Goal: Information Seeking & Learning: Learn about a topic

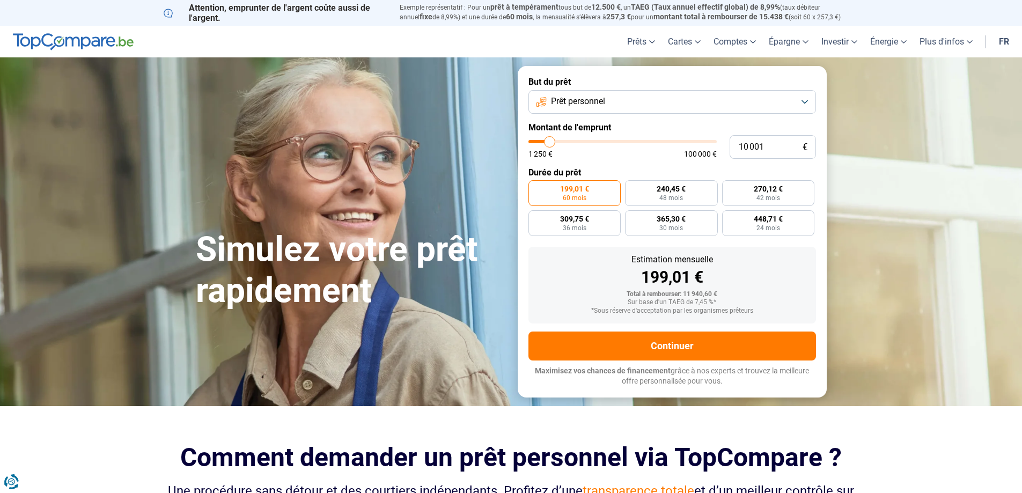
type input "16 500"
type input "16500"
type input "22 750"
type input "22750"
type input "28 250"
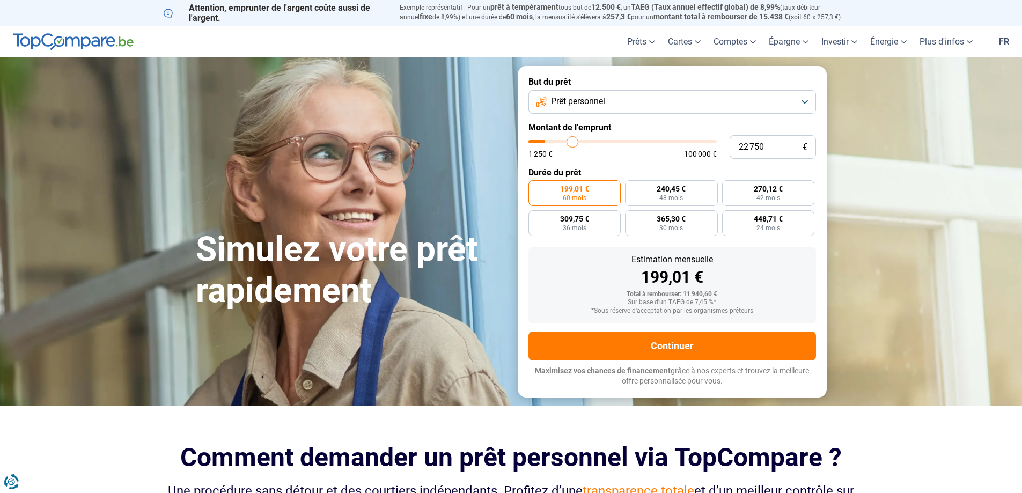
type input "28250"
type input "33 500"
type input "33500"
type input "38 000"
type input "38000"
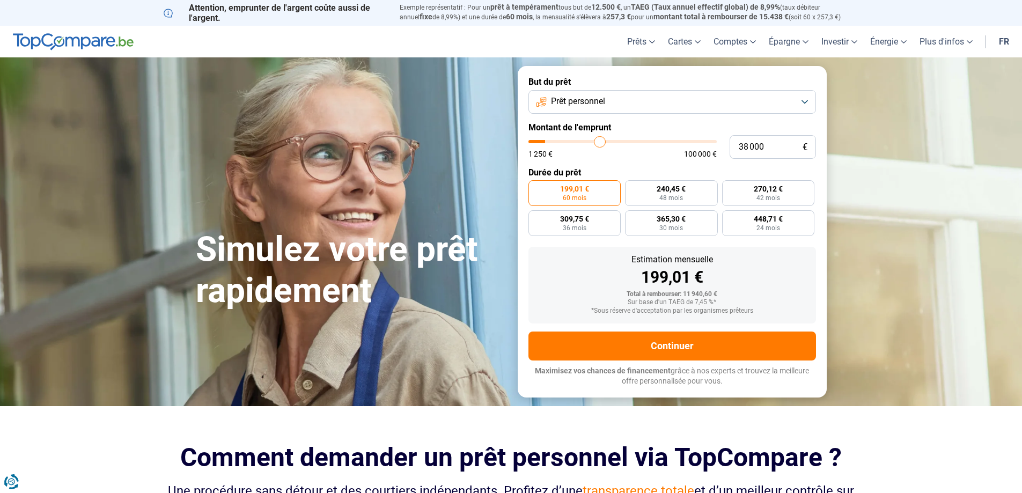
type input "42 250"
type input "42250"
type input "46 750"
type input "46750"
type input "52 750"
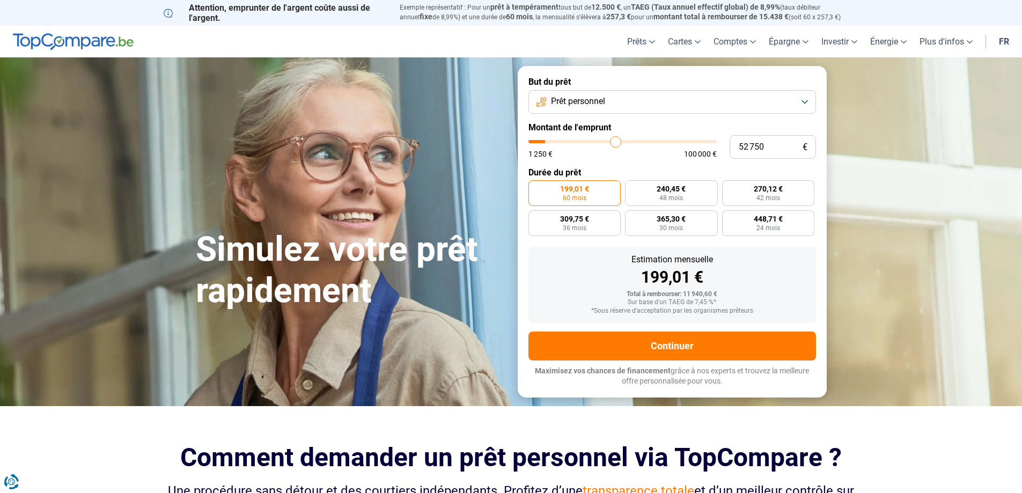
type input "52750"
type input "57 500"
type input "57500"
type input "63 250"
type input "63250"
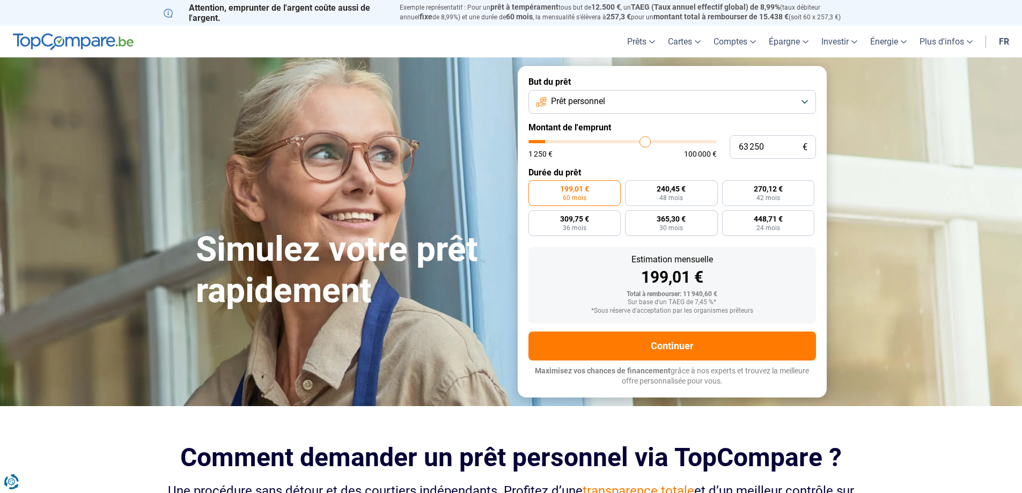
type input "68 750"
type input "68750"
type input "73 500"
type input "73500"
type input "79 250"
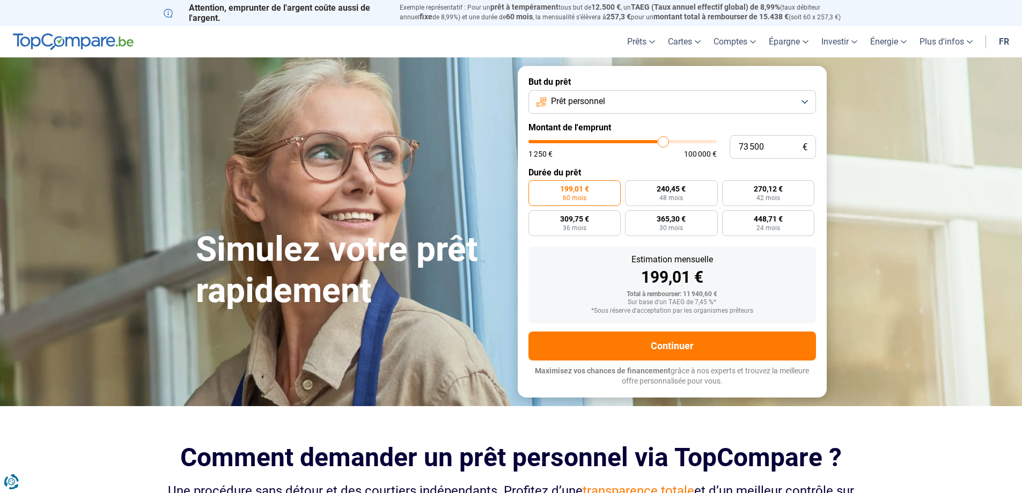
type input "79250"
type input "83 000"
type input "83000"
type input "86 000"
type input "86000"
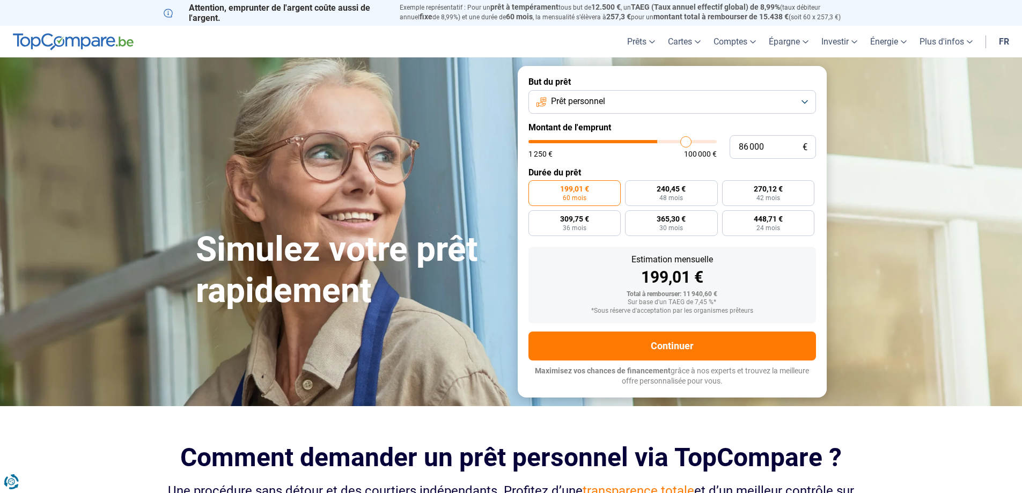
type input "88 250"
type input "88250"
type input "90 500"
type input "90500"
type input "93 250"
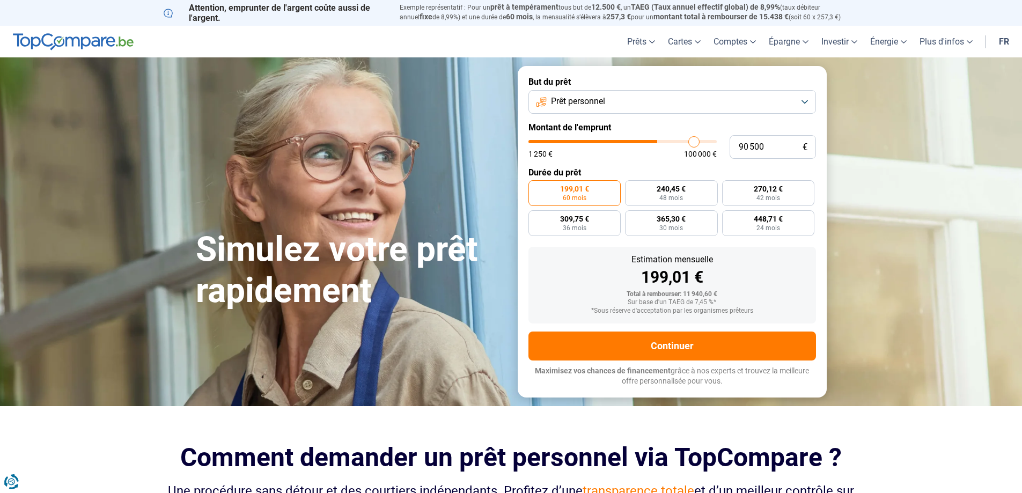
type input "93250"
type input "95 500"
type input "95500"
type input "97 250"
type input "97250"
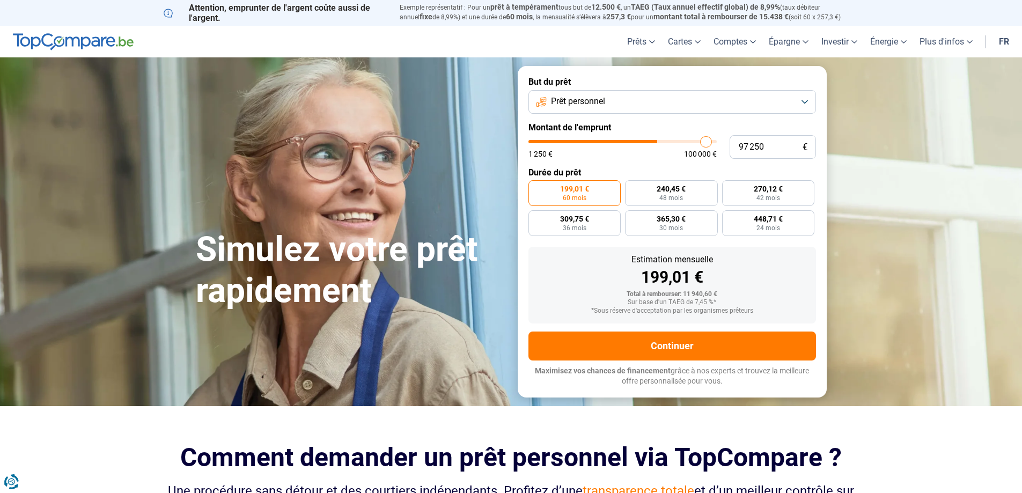
type input "98 000"
type input "98000"
type input "98 750"
type input "98750"
type input "100 000"
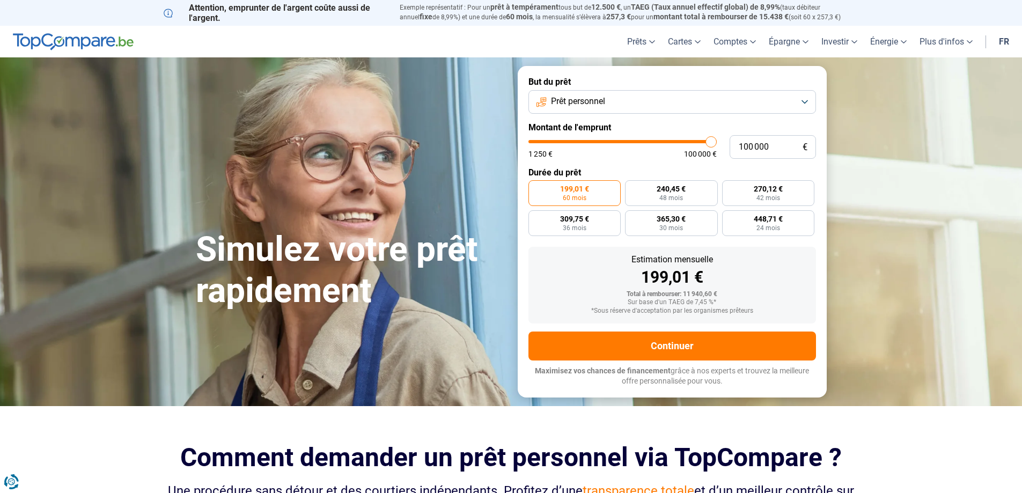
drag, startPoint x: 550, startPoint y: 144, endPoint x: 735, endPoint y: 160, distance: 185.7
type input "100000"
click at [717, 143] on input "range" at bounding box center [622, 141] width 188 height 3
radio input "false"
